Goal: Transaction & Acquisition: Purchase product/service

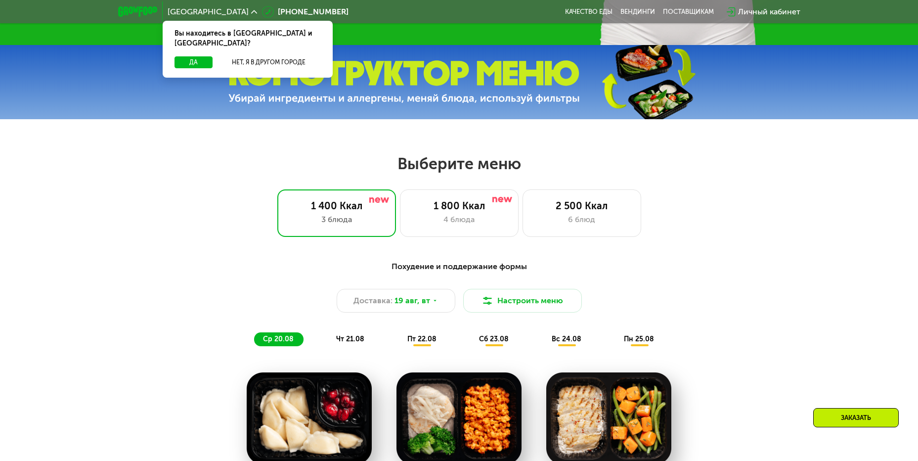
scroll to position [445, 0]
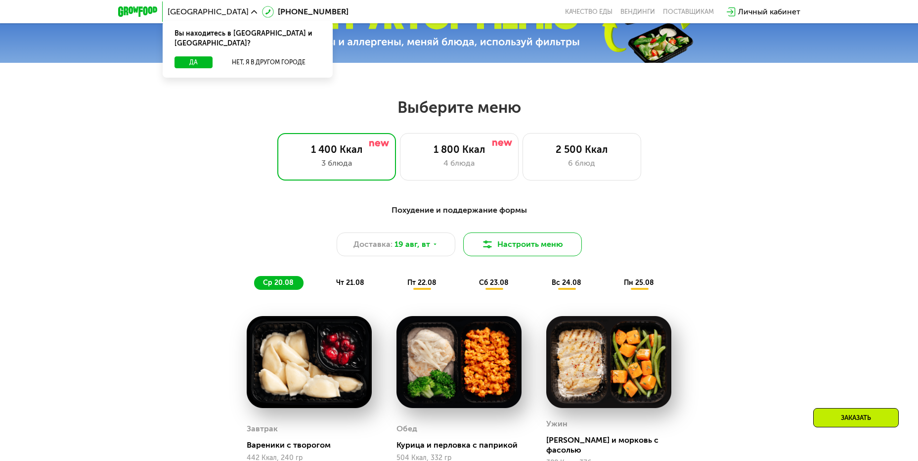
click at [540, 254] on button "Настроить меню" at bounding box center [522, 244] width 119 height 24
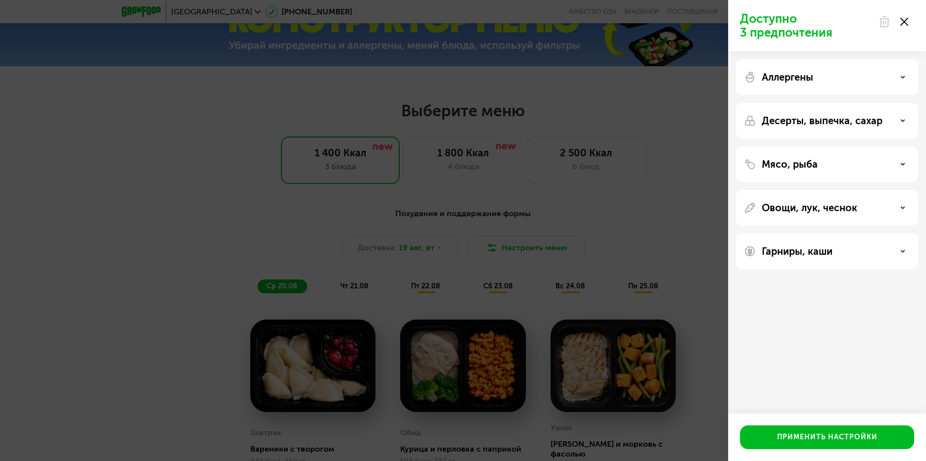
click at [764, 166] on p "Мясо, рыба" at bounding box center [790, 164] width 56 height 12
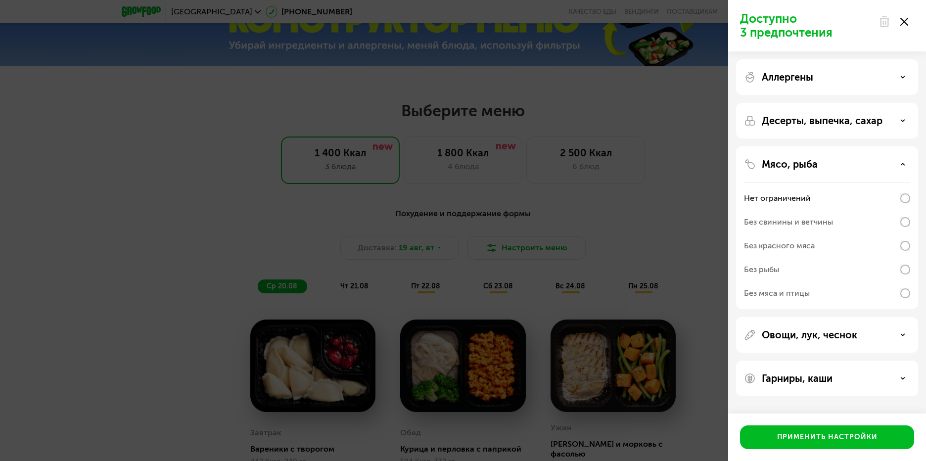
click at [764, 166] on p "Мясо, рыба" at bounding box center [790, 164] width 56 height 12
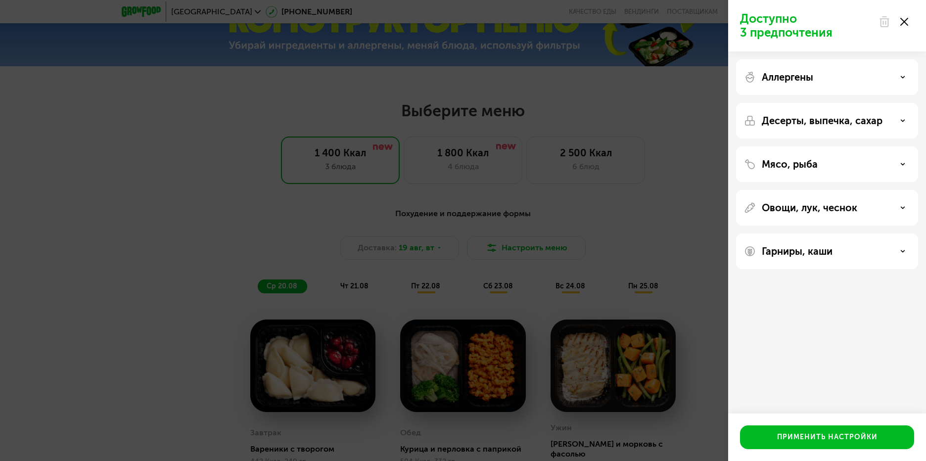
click at [820, 256] on p "Гарниры, каши" at bounding box center [797, 251] width 71 height 12
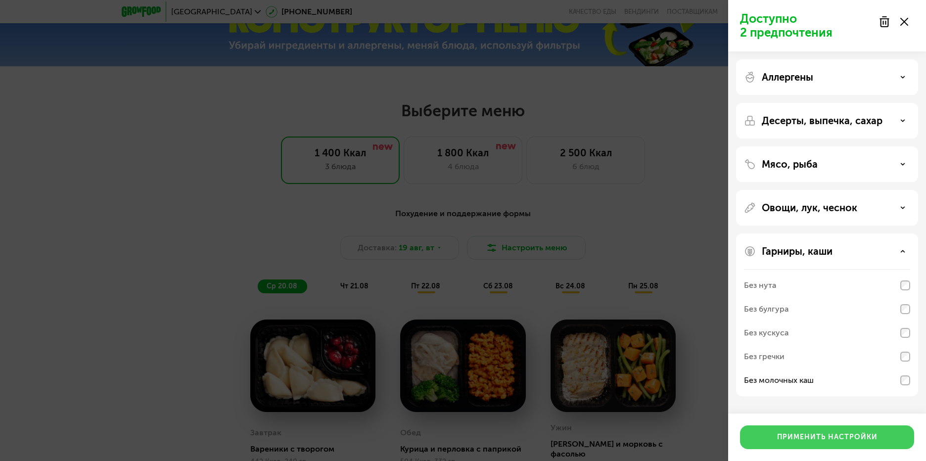
click at [826, 433] on div "Применить настройки" at bounding box center [827, 437] width 100 height 10
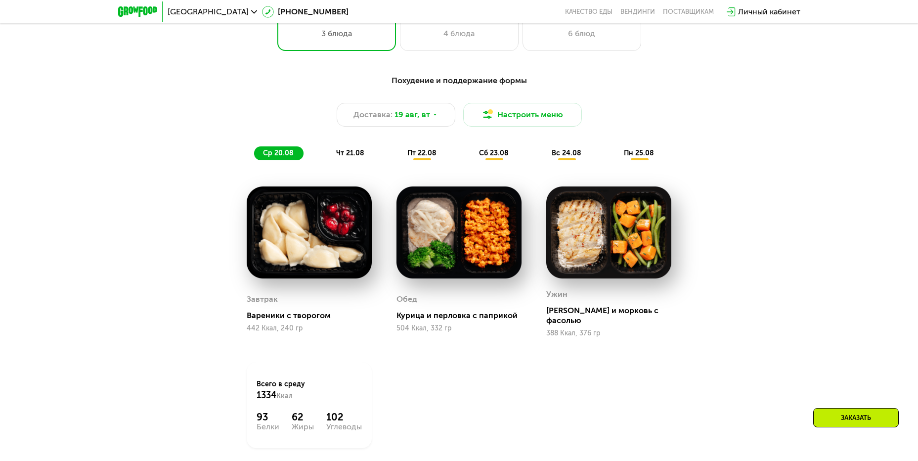
scroll to position [643, 0]
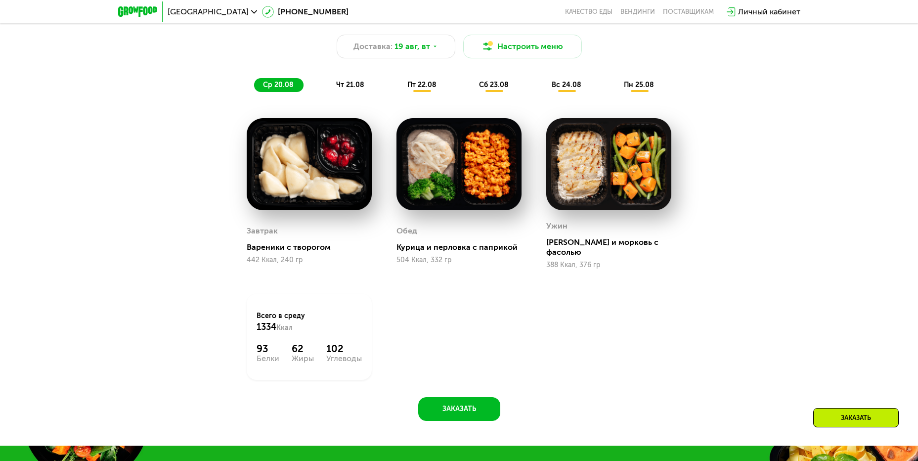
click at [348, 84] on span "чт 21.08" at bounding box center [350, 85] width 28 height 8
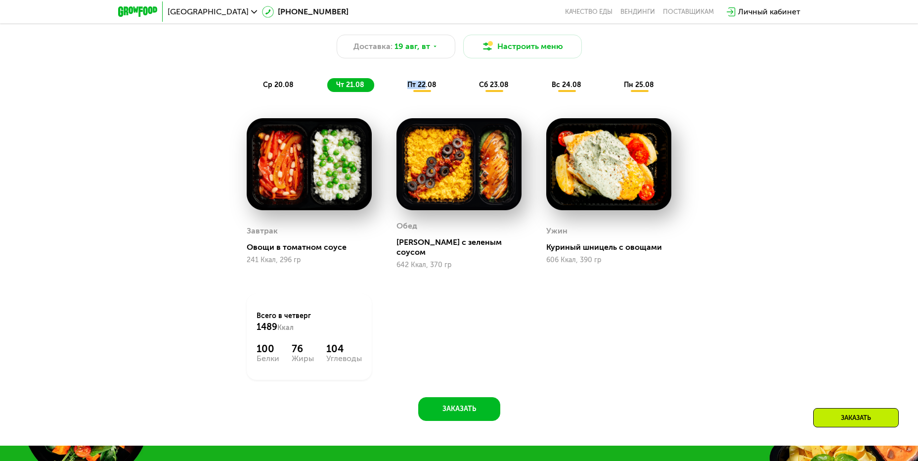
click at [470, 92] on div "пт 22.08" at bounding box center [494, 85] width 48 height 14
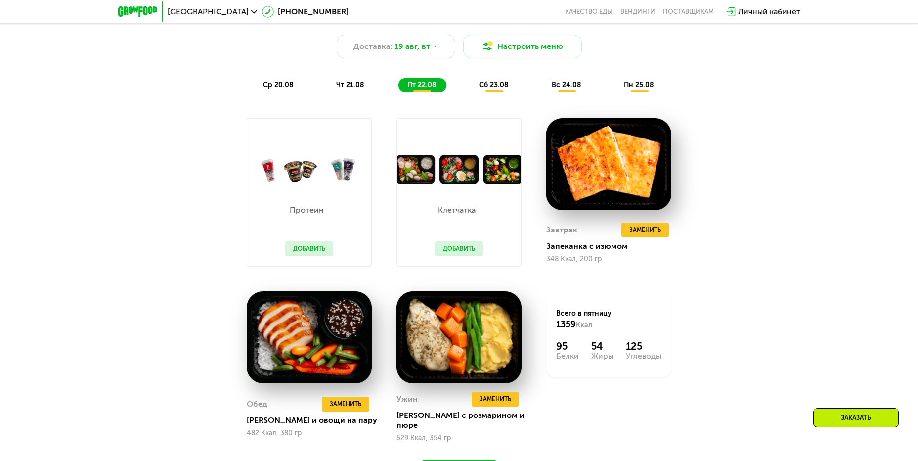
click at [722, 284] on div "Похудение и поддержание формы Доставка: [DATE] Настроить меню ср 20.08 чт 21.08…" at bounding box center [459, 241] width 609 height 483
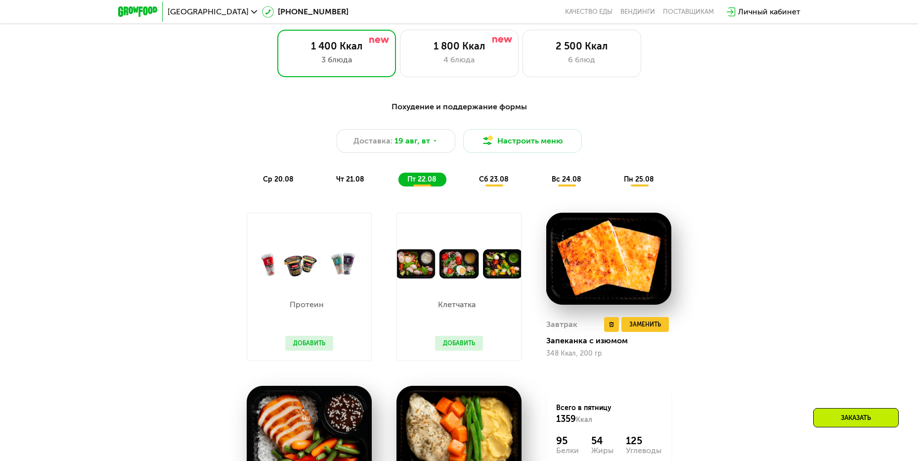
scroll to position [544, 0]
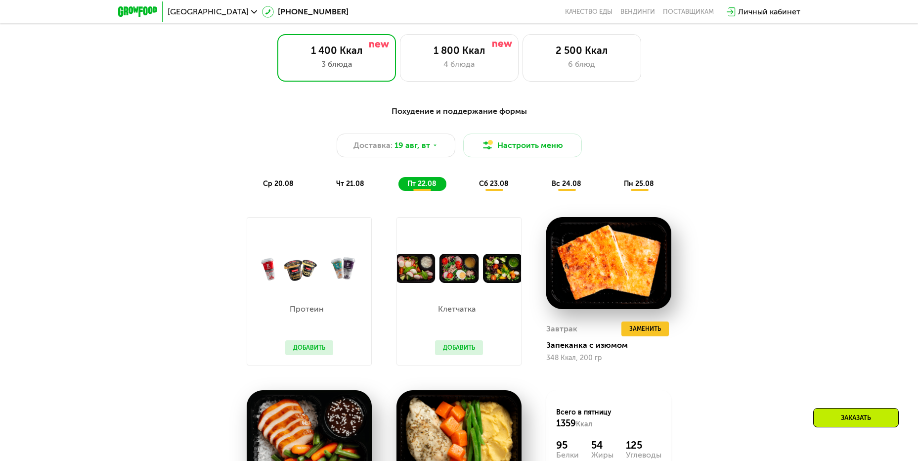
click at [499, 184] on span "сб 23.08" at bounding box center [494, 184] width 30 height 8
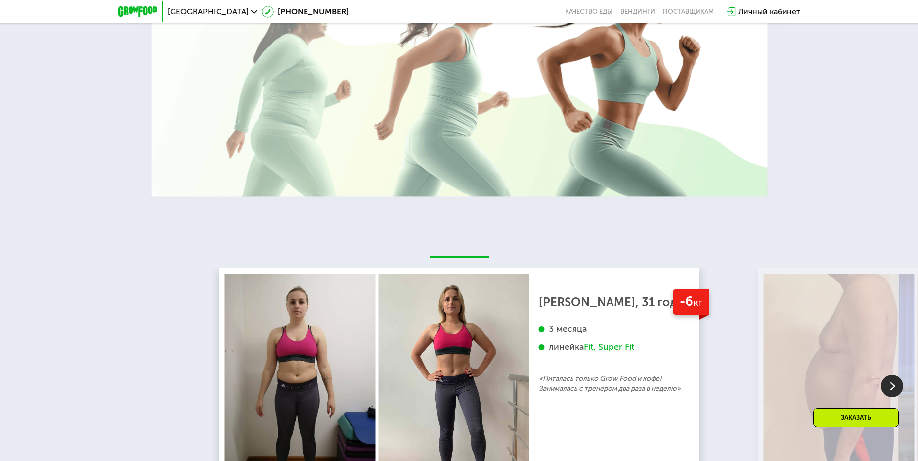
scroll to position [1731, 0]
